Goal: Browse casually

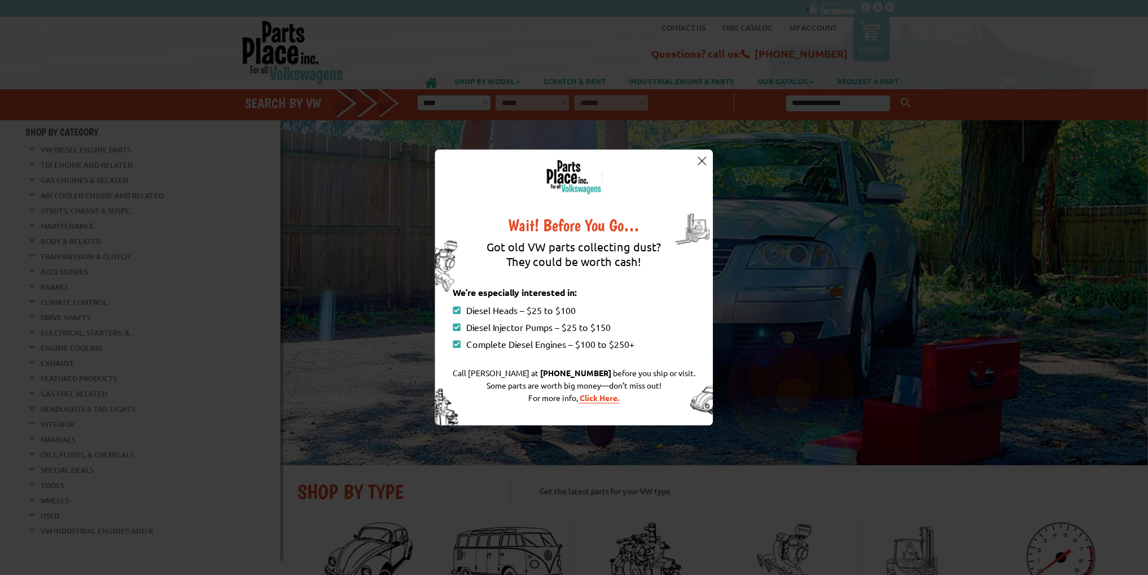
click at [700, 158] on img at bounding box center [702, 160] width 8 height 8
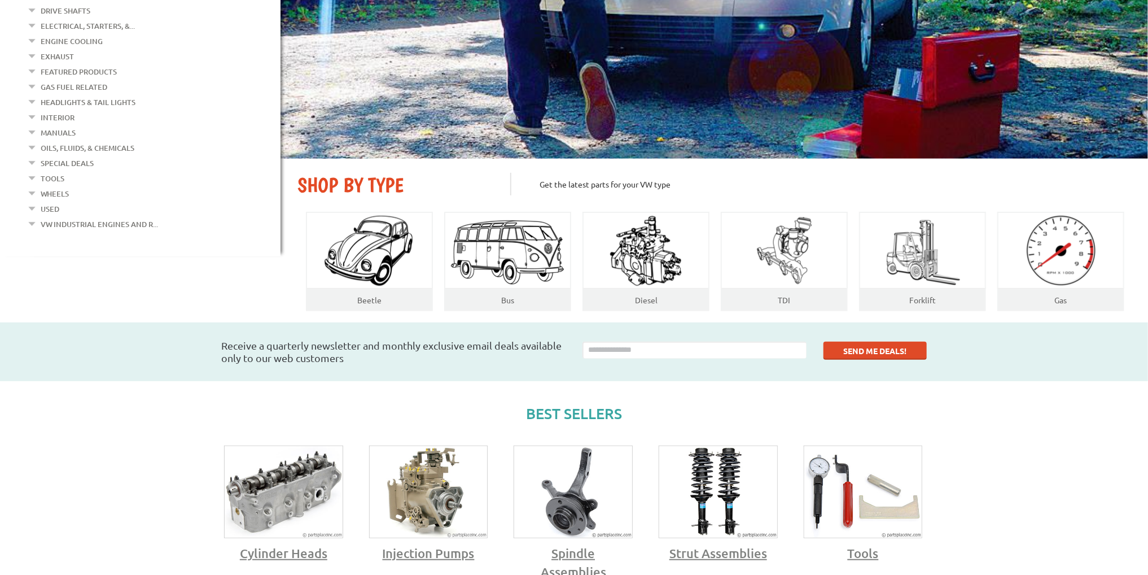
scroll to position [339, 0]
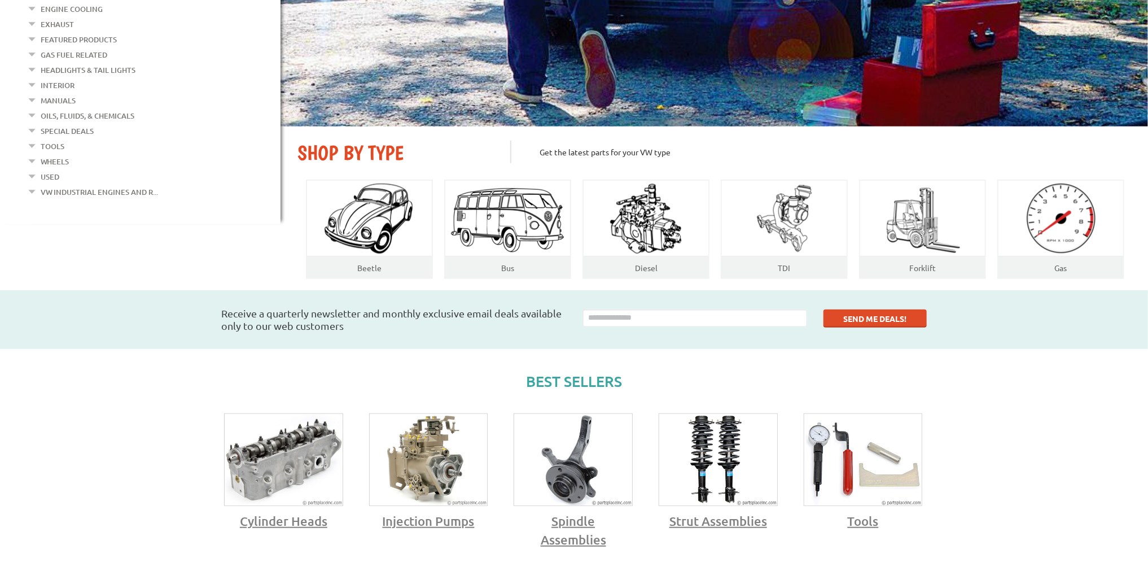
click at [280, 467] on img at bounding box center [284, 460] width 118 height 92
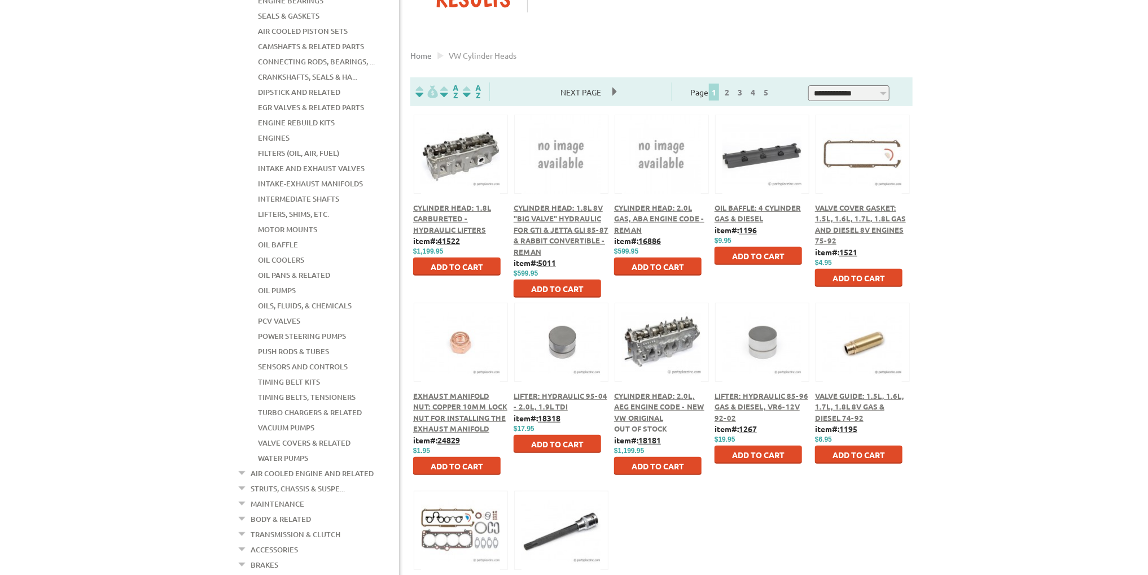
scroll to position [226, 0]
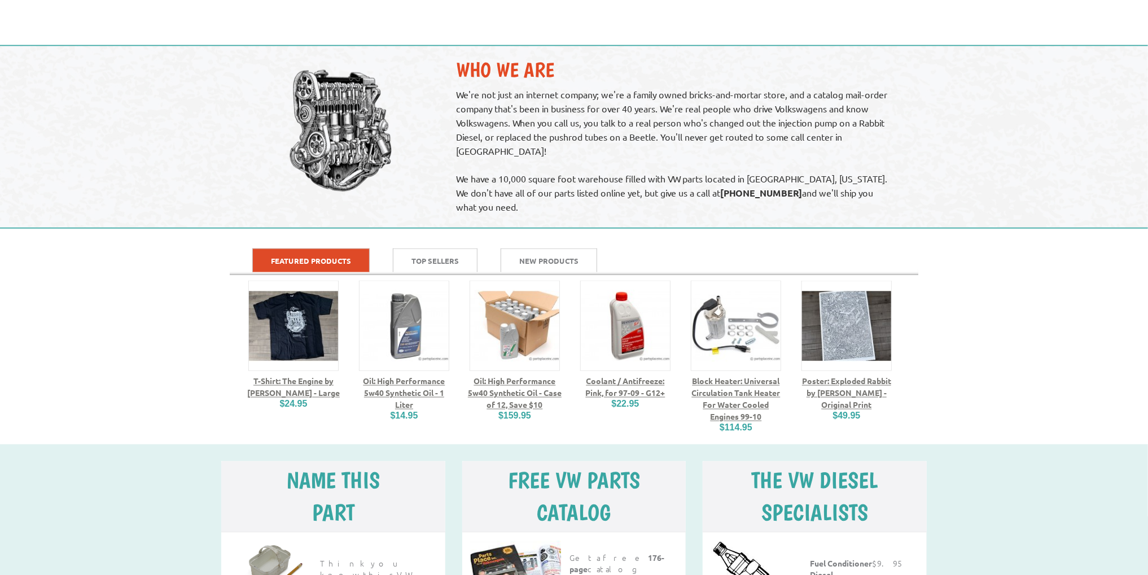
scroll to position [1057, 0]
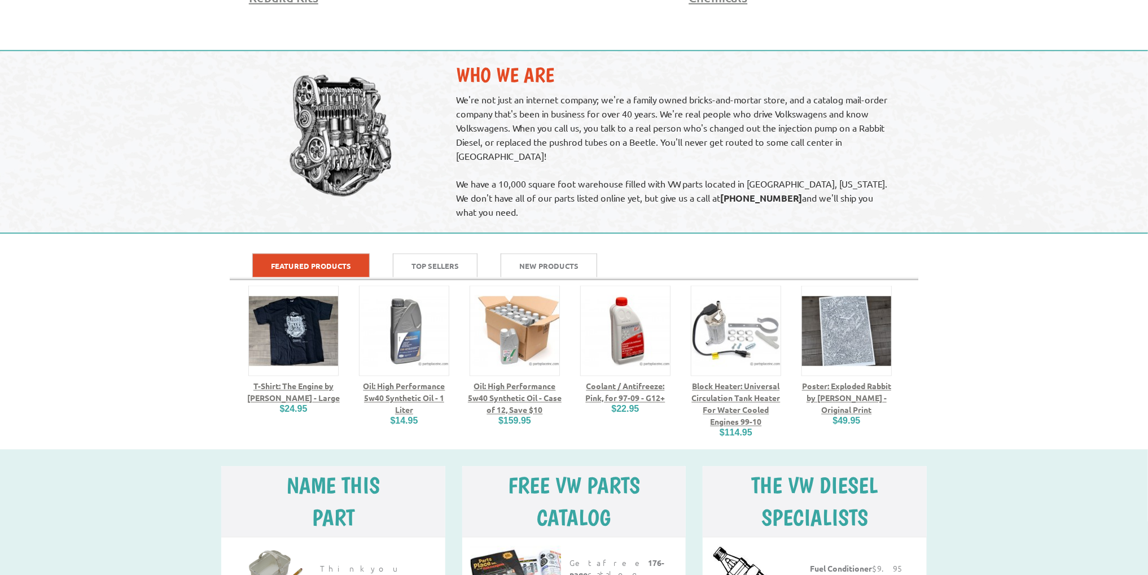
click at [876, 334] on img at bounding box center [847, 331] width 90 height 90
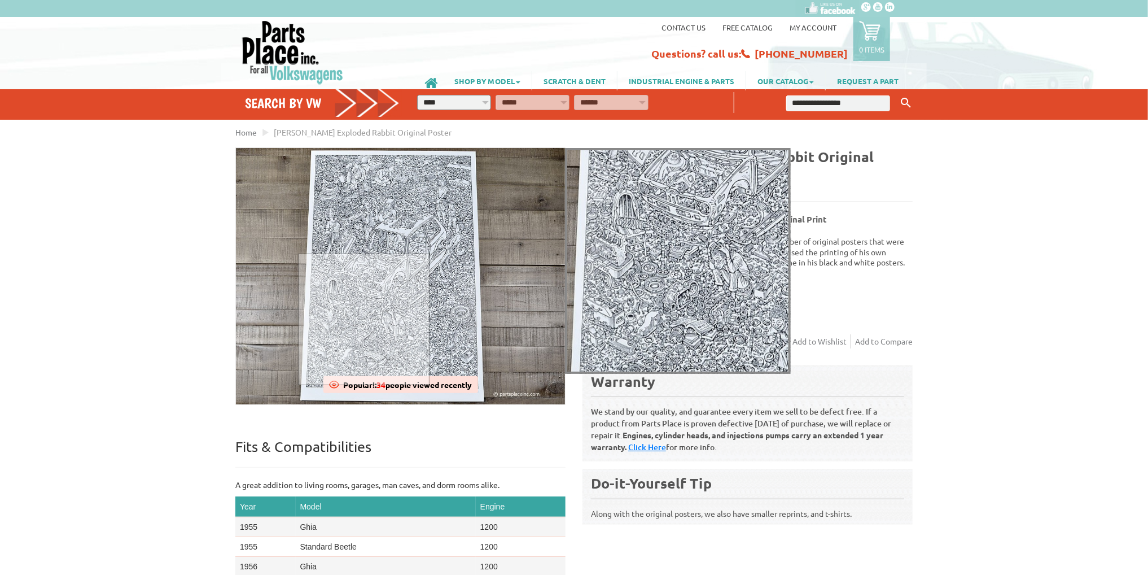
click at [364, 319] on div at bounding box center [364, 319] width 132 height 132
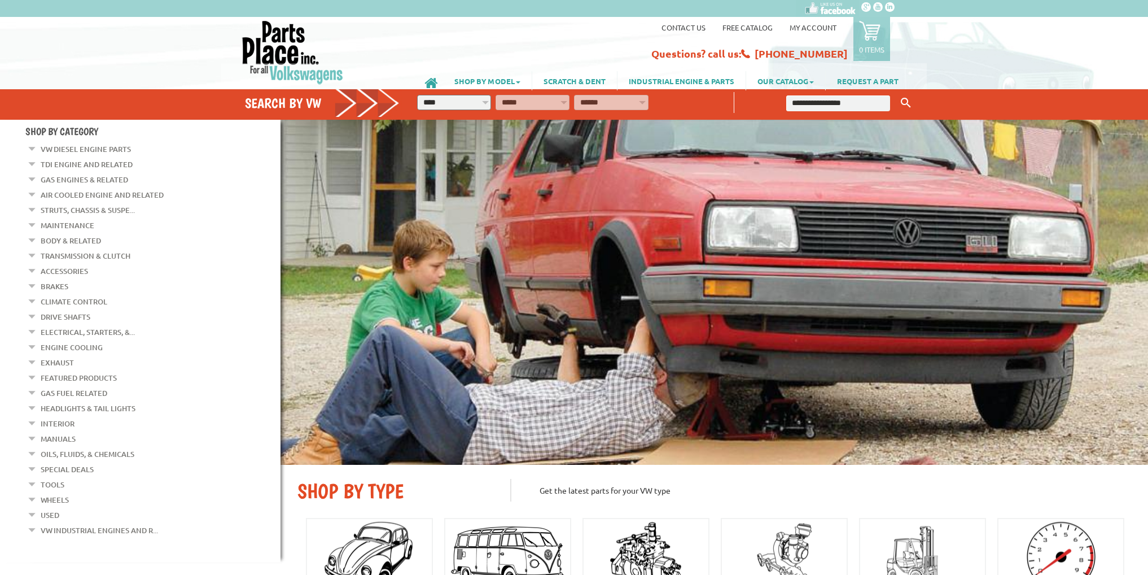
scroll to position [1055, 0]
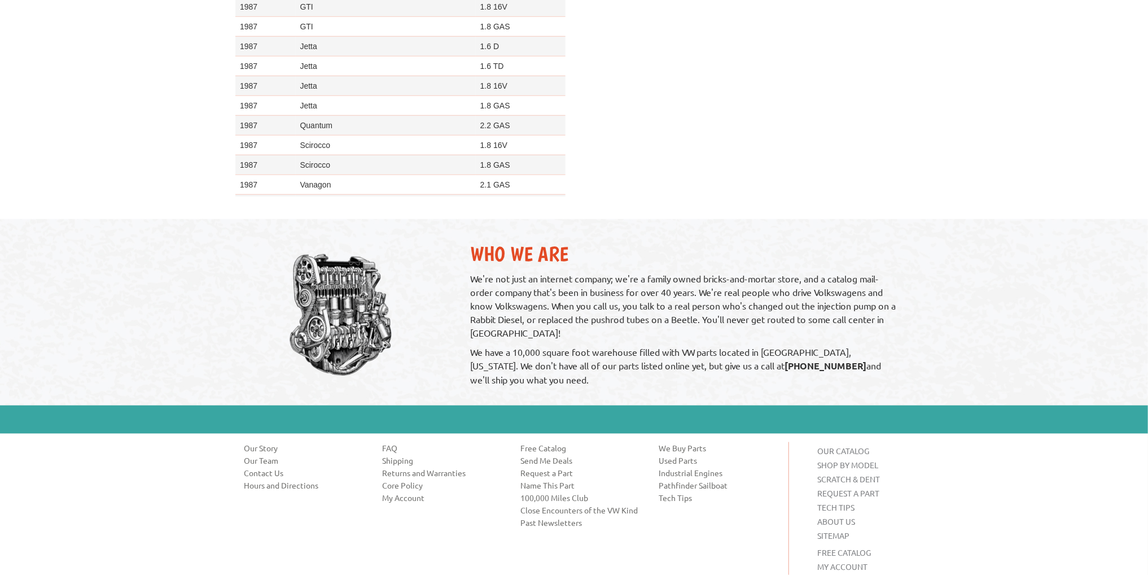
scroll to position [727, 0]
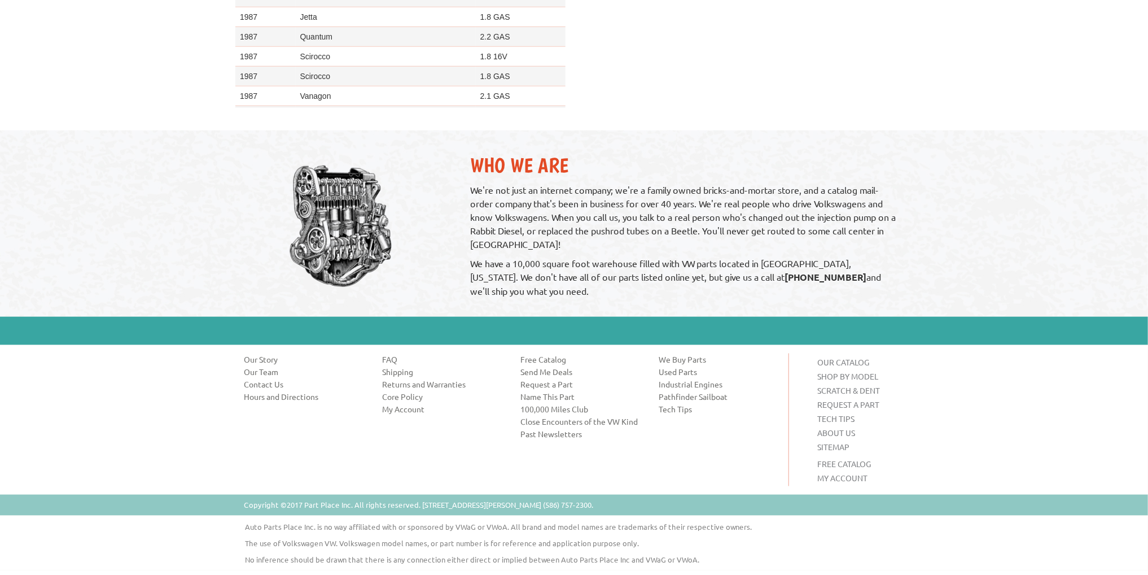
drag, startPoint x: 680, startPoint y: 349, endPoint x: 675, endPoint y: 342, distance: 8.5
